Goal: Information Seeking & Learning: Learn about a topic

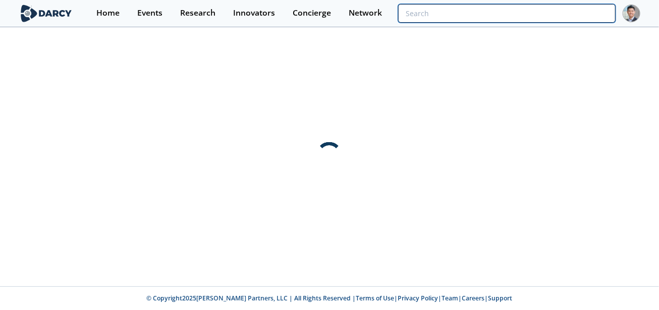
click at [562, 14] on input "search" at bounding box center [506, 13] width 217 height 19
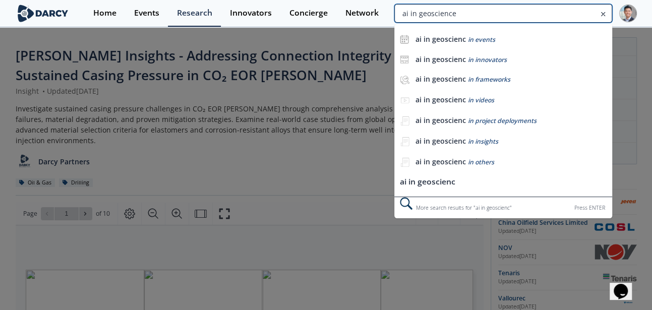
type input "ai in geoscience"
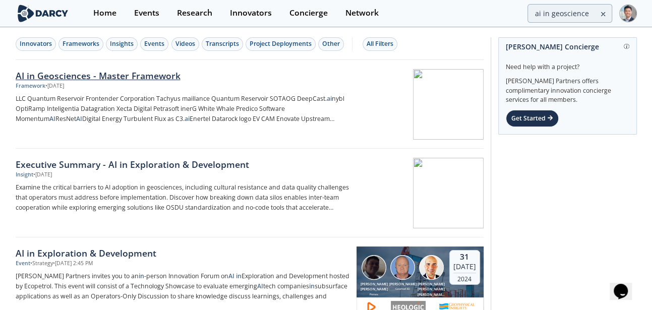
click at [136, 78] on div "AI in Geosciences - Master Framework" at bounding box center [183, 75] width 334 height 13
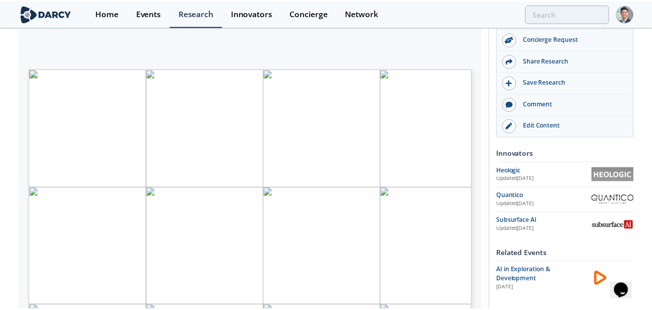
scroll to position [152, 0]
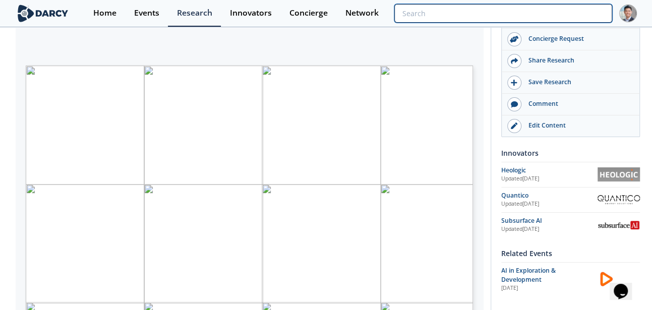
click at [541, 10] on input "search" at bounding box center [502, 13] width 217 height 19
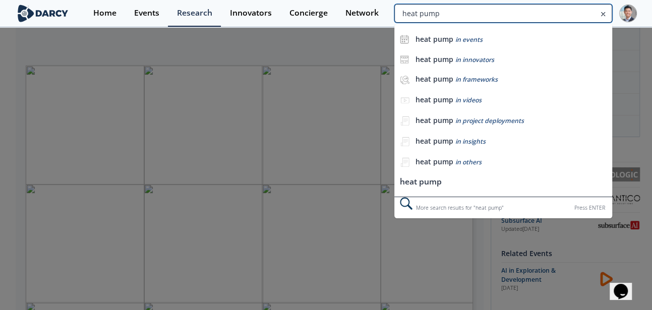
type input "heat pump"
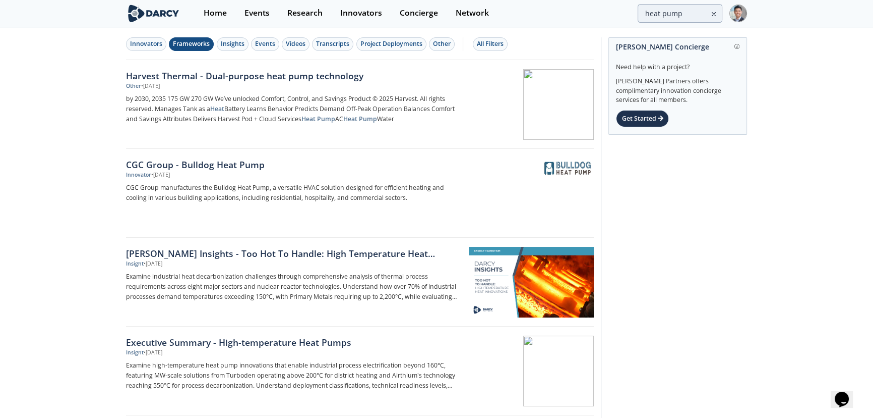
click at [203, 42] on div "Frameworks" at bounding box center [191, 43] width 37 height 9
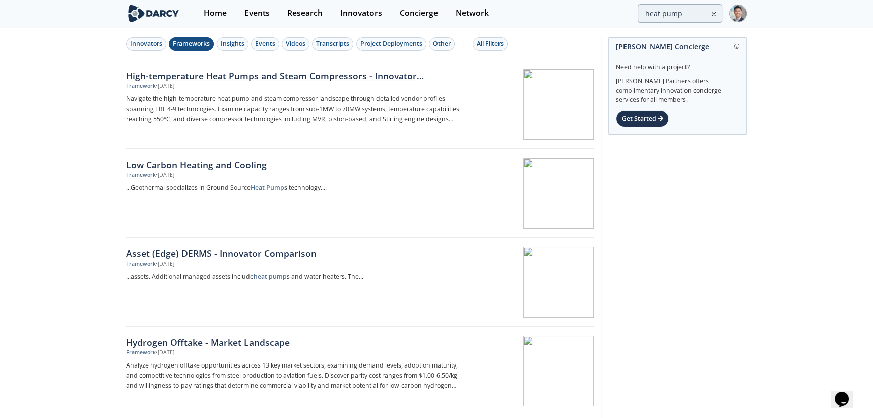
click at [210, 74] on div "High-temperature Heat Pumps and Steam Compressors - Innovator Landscape" at bounding box center [293, 75] width 334 height 13
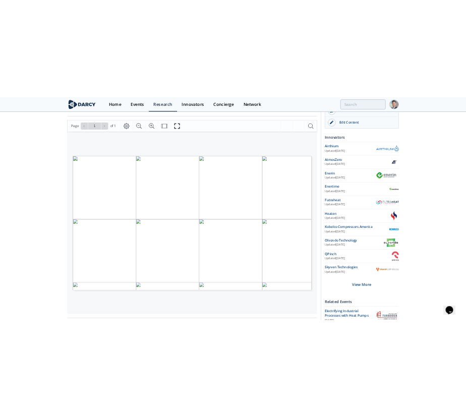
scroll to position [152, 0]
